Goal: Task Accomplishment & Management: Manage account settings

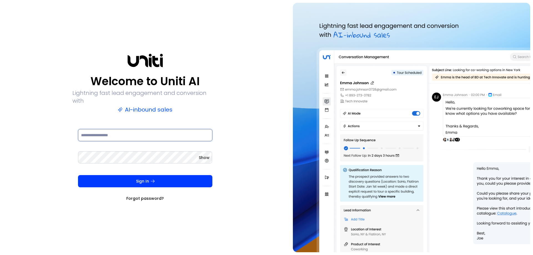
click at [113, 133] on input at bounding box center [145, 135] width 134 height 12
type input "**********"
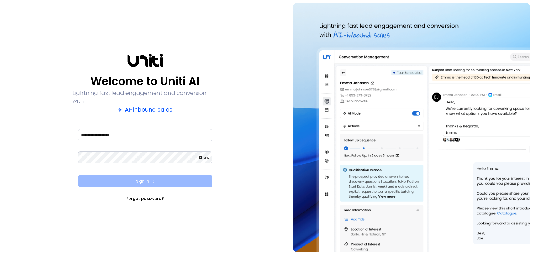
click at [139, 179] on button "Sign In" at bounding box center [145, 181] width 134 height 12
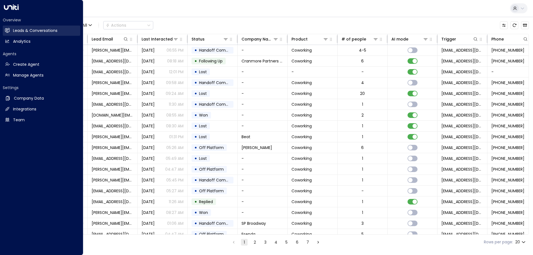
click at [29, 31] on h2 "Leads & Conversations" at bounding box center [35, 31] width 44 height 6
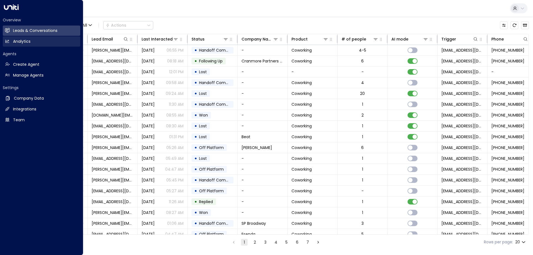
click at [24, 43] on h2 "Analytics" at bounding box center [21, 42] width 17 height 6
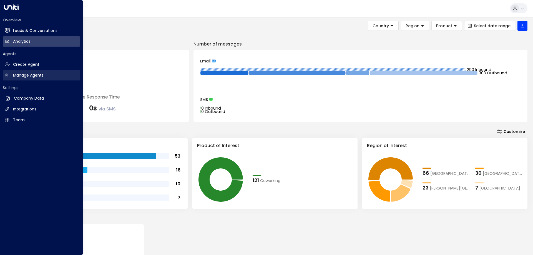
click at [26, 77] on h2 "Manage Agents" at bounding box center [28, 75] width 31 height 6
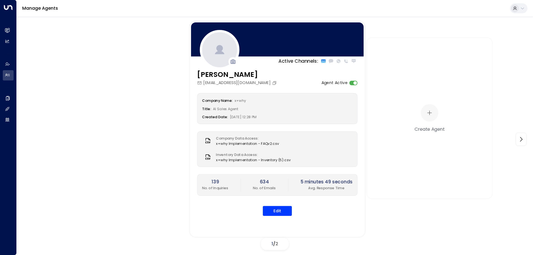
click at [207, 156] on icon at bounding box center [208, 157] width 7 height 7
click at [278, 211] on button "Edit" at bounding box center [277, 211] width 29 height 10
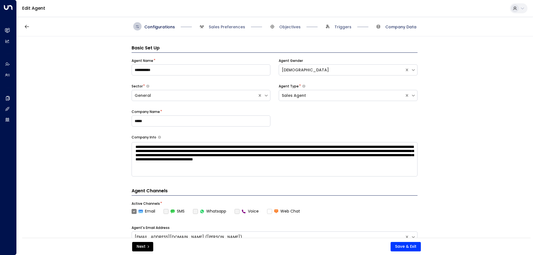
click at [395, 27] on span "Company Data" at bounding box center [400, 27] width 31 height 6
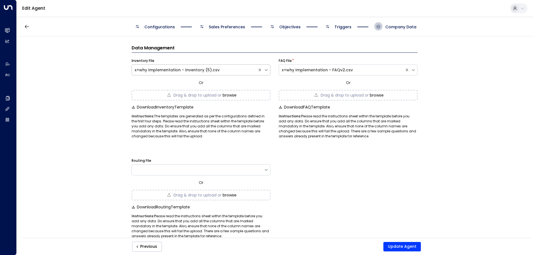
click at [183, 69] on div "x+why Implementation - Inventory (5).csv" at bounding box center [195, 70] width 120 height 6
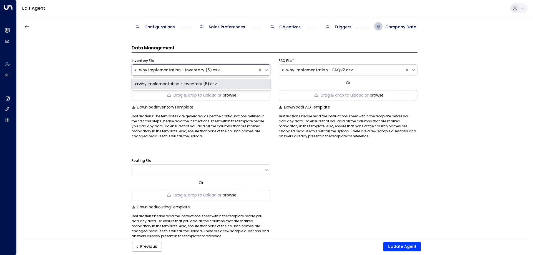
click at [191, 84] on div "x+why Implementation - Inventory (5).csv" at bounding box center [201, 84] width 139 height 10
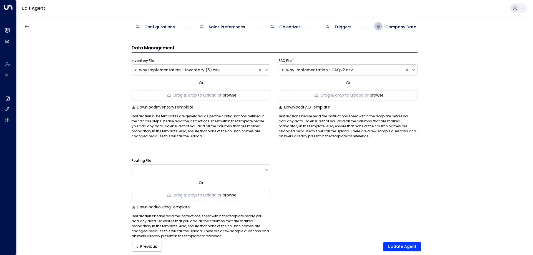
click at [420, 82] on div "Data Management Inventory File x+why Implementation - Inventory (5).csv Or Drag…" at bounding box center [275, 138] width 516 height 205
click at [231, 96] on button "browse" at bounding box center [230, 95] width 14 height 4
click at [406, 244] on button "Update Agent" at bounding box center [401, 246] width 37 height 9
